Goal: Transaction & Acquisition: Obtain resource

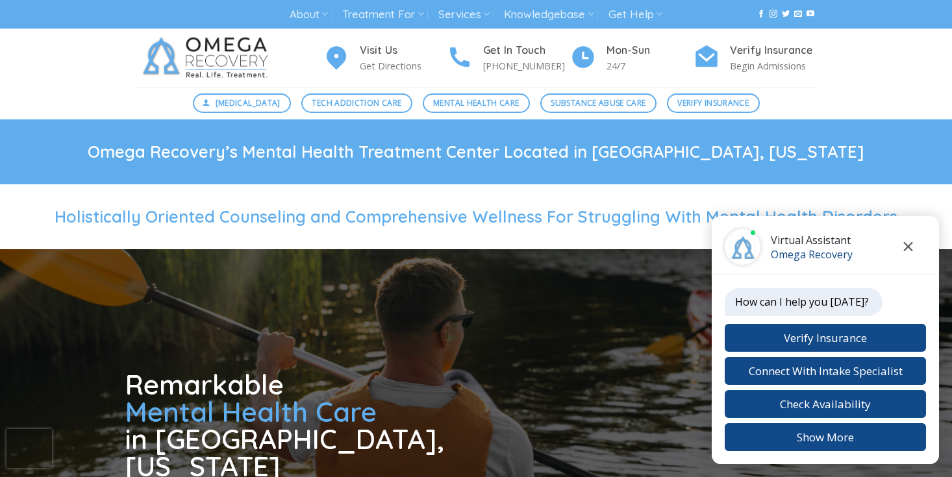
click at [908, 247] on icon "Close chat" at bounding box center [908, 246] width 9 height 9
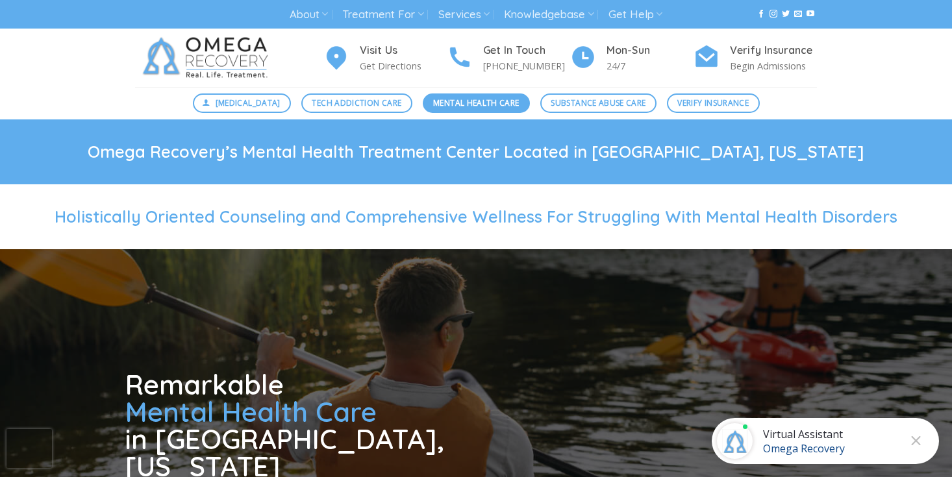
click at [476, 105] on span "Mental Health Care" at bounding box center [476, 103] width 86 height 12
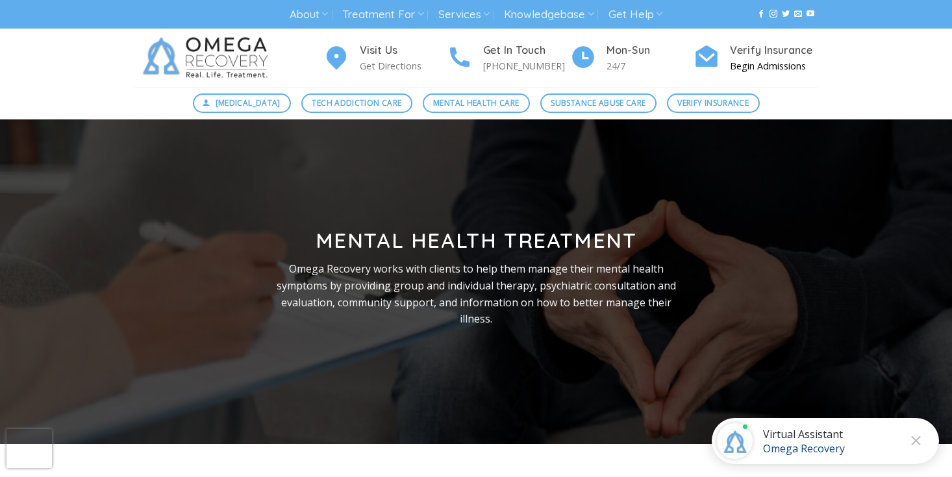
click at [741, 53] on h4 "Verify Insurance" at bounding box center [773, 50] width 87 height 17
